Goal: Task Accomplishment & Management: Use online tool/utility

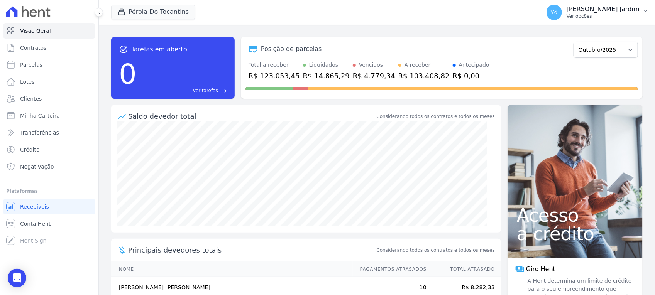
click at [620, 15] on p "Ver opções" at bounding box center [603, 16] width 73 height 6
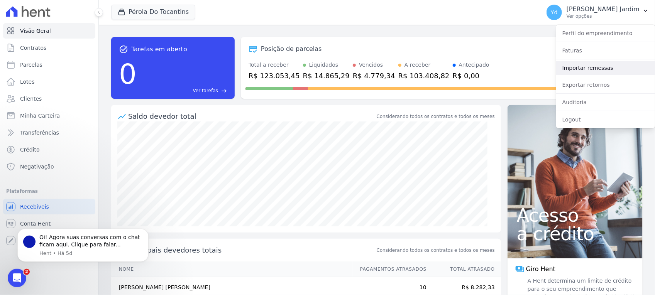
click at [604, 66] on link "Importar remessas" at bounding box center [605, 68] width 99 height 14
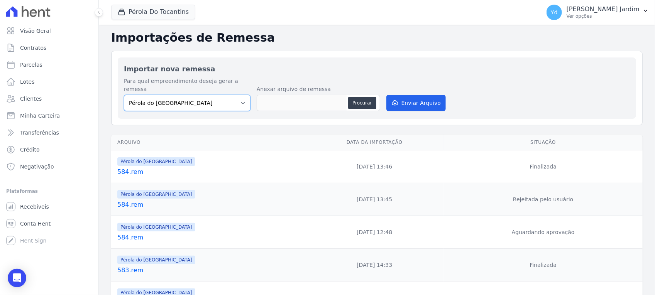
click at [233, 96] on select "Pérola do Tocantins SPE Montenegro" at bounding box center [187, 103] width 127 height 16
click at [608, 8] on p "[PERSON_NAME] Queiroz Jardim" at bounding box center [603, 9] width 73 height 8
